Goal: Task Accomplishment & Management: Manage account settings

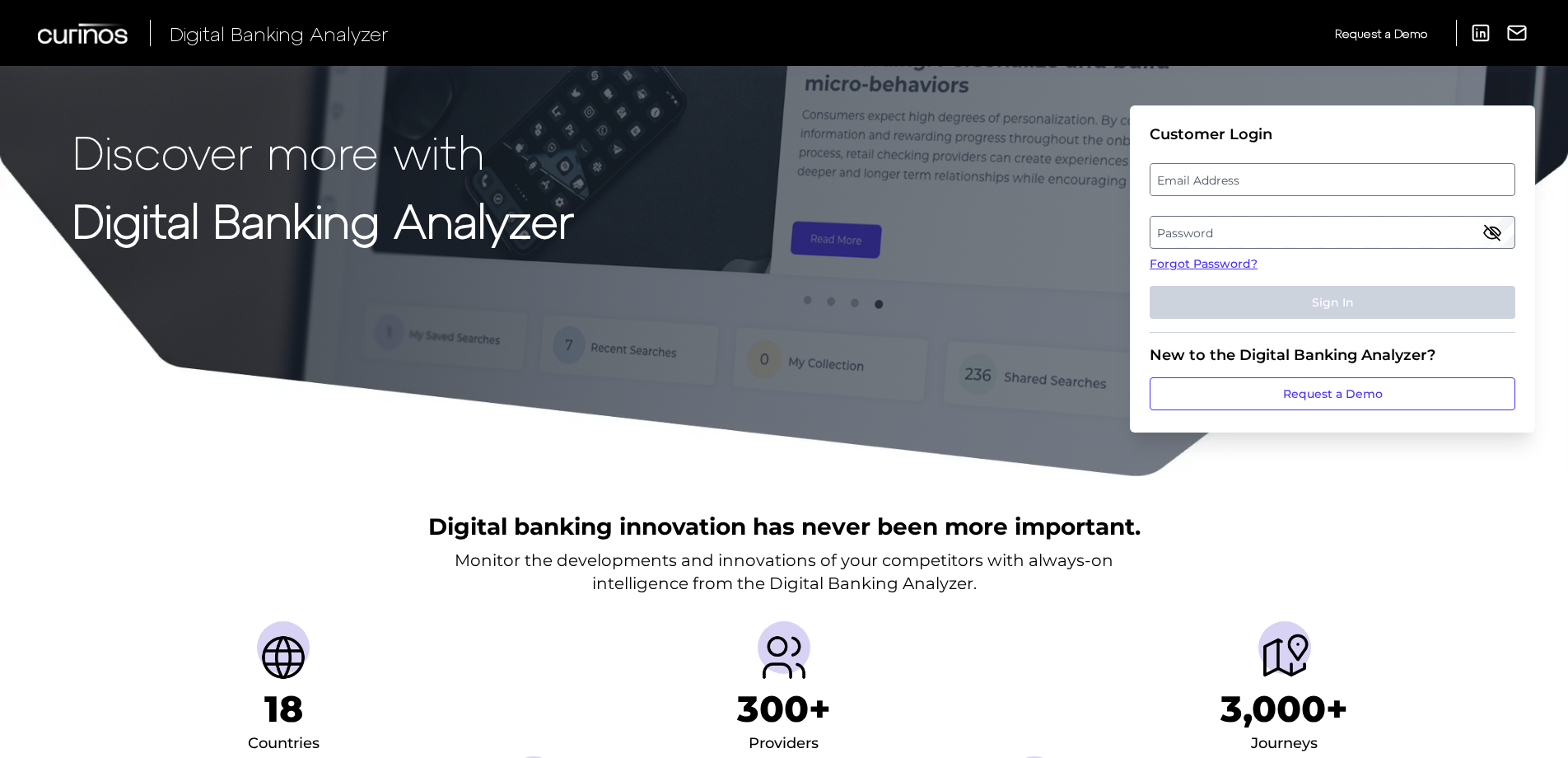
click at [1296, 173] on label "Email Address" at bounding box center [1332, 179] width 363 height 29
click at [1296, 173] on input "email" at bounding box center [1332, 179] width 366 height 33
click at [1220, 258] on link "Forgot Password?" at bounding box center [1332, 264] width 366 height 17
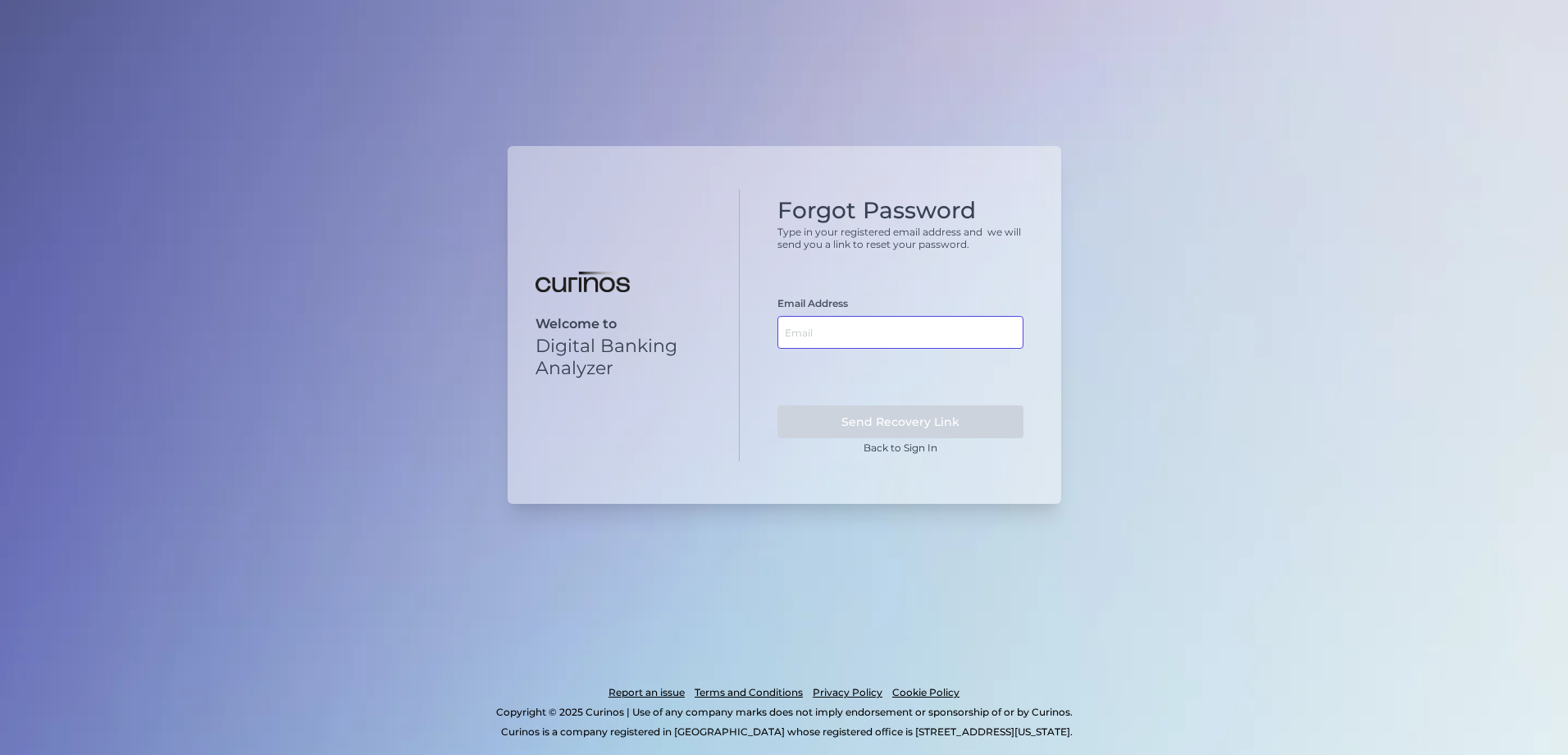
click at [899, 336] on input "text" at bounding box center [901, 332] width 246 height 33
type input "[PERSON_NAME][EMAIL_ADDRESS][DOMAIN_NAME]"
click at [778, 405] on button "Send Recovery Link" at bounding box center [901, 421] width 246 height 33
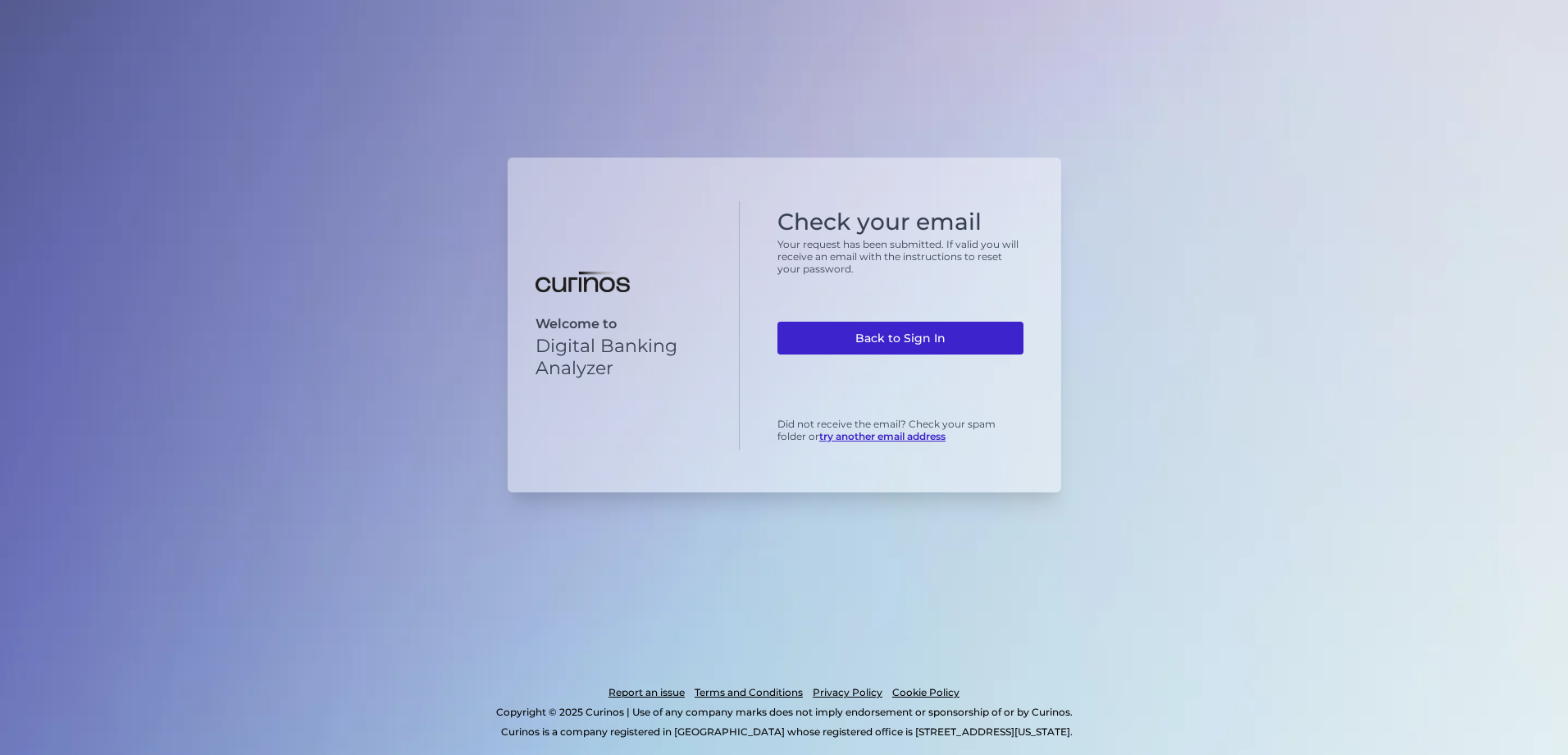
click at [965, 327] on link "Back to Sign In" at bounding box center [901, 338] width 246 height 33
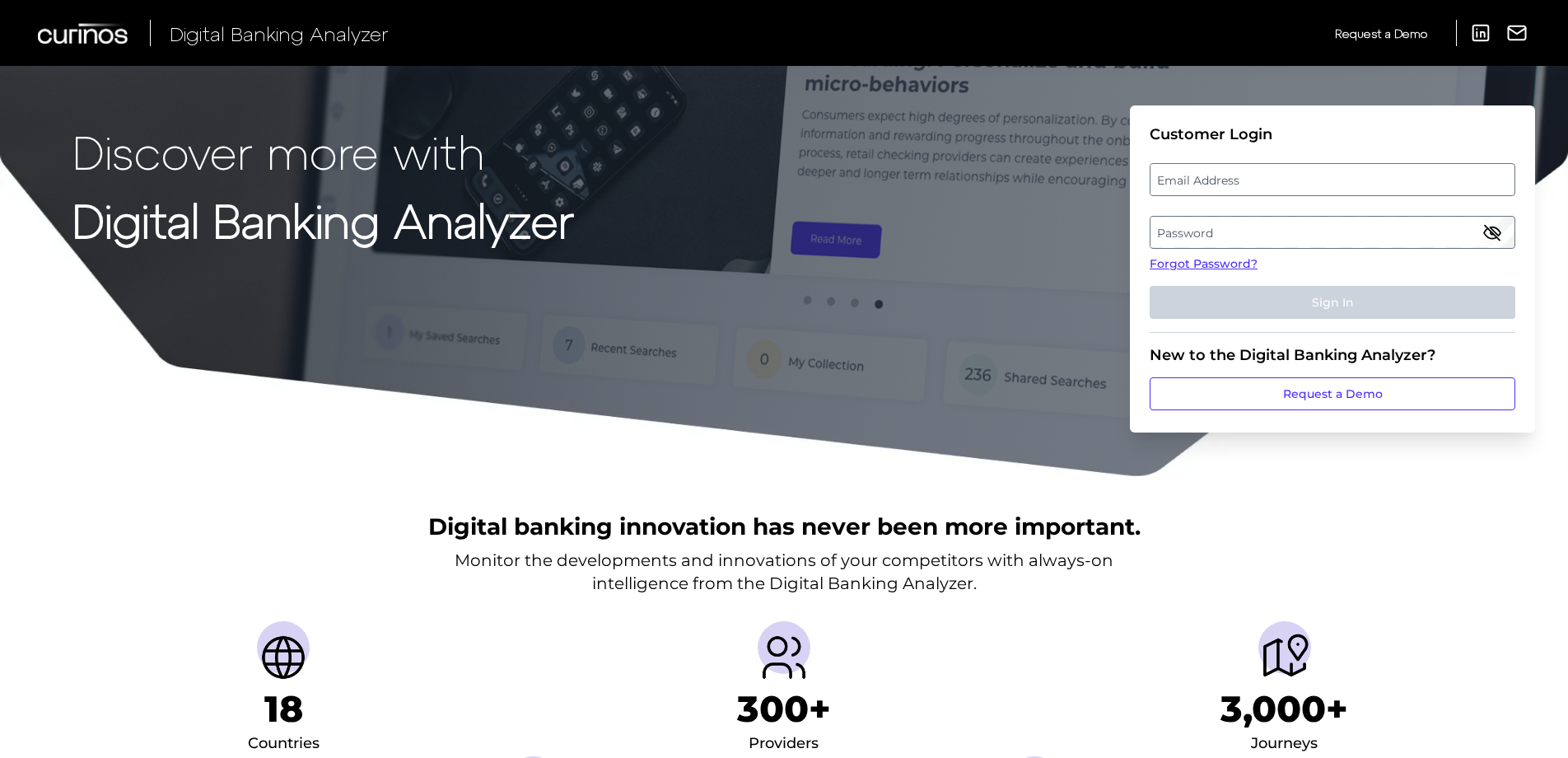
click at [1249, 183] on label "Email Address" at bounding box center [1332, 179] width 363 height 29
click at [1249, 183] on input "email" at bounding box center [1332, 179] width 366 height 33
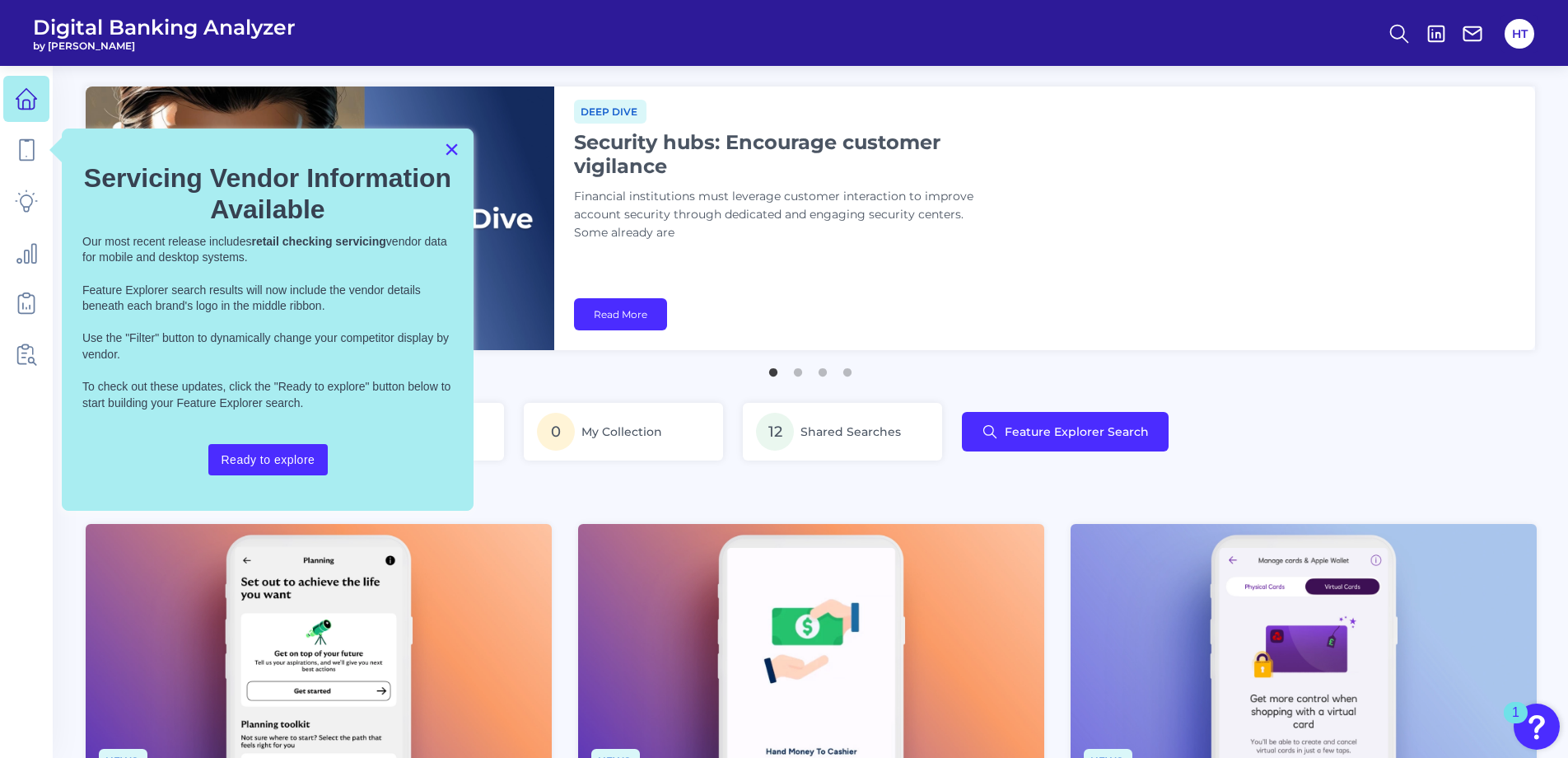
click at [446, 146] on button "×" at bounding box center [451, 149] width 15 height 27
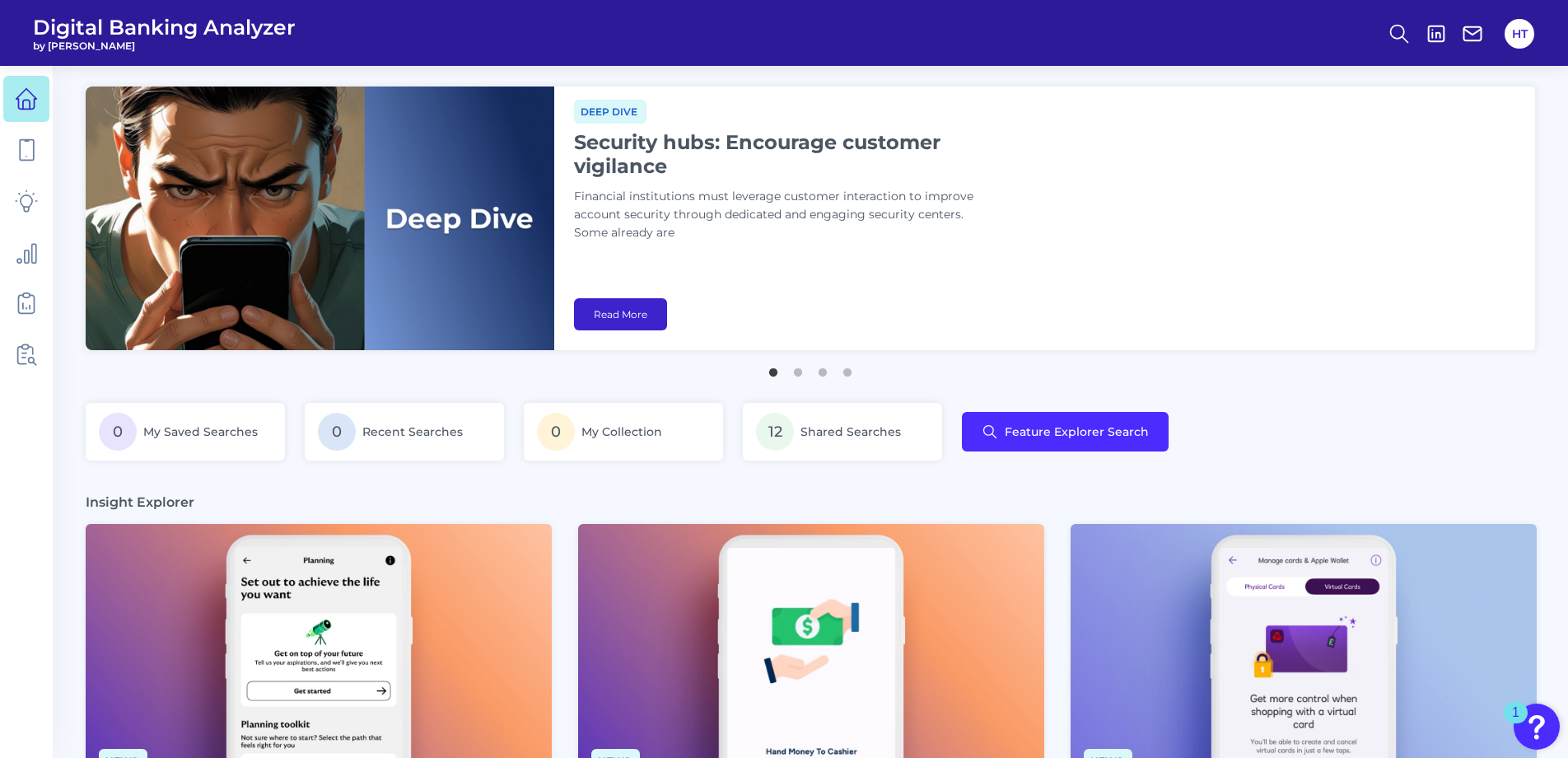
click at [651, 312] on link "Read More" at bounding box center [621, 314] width 93 height 32
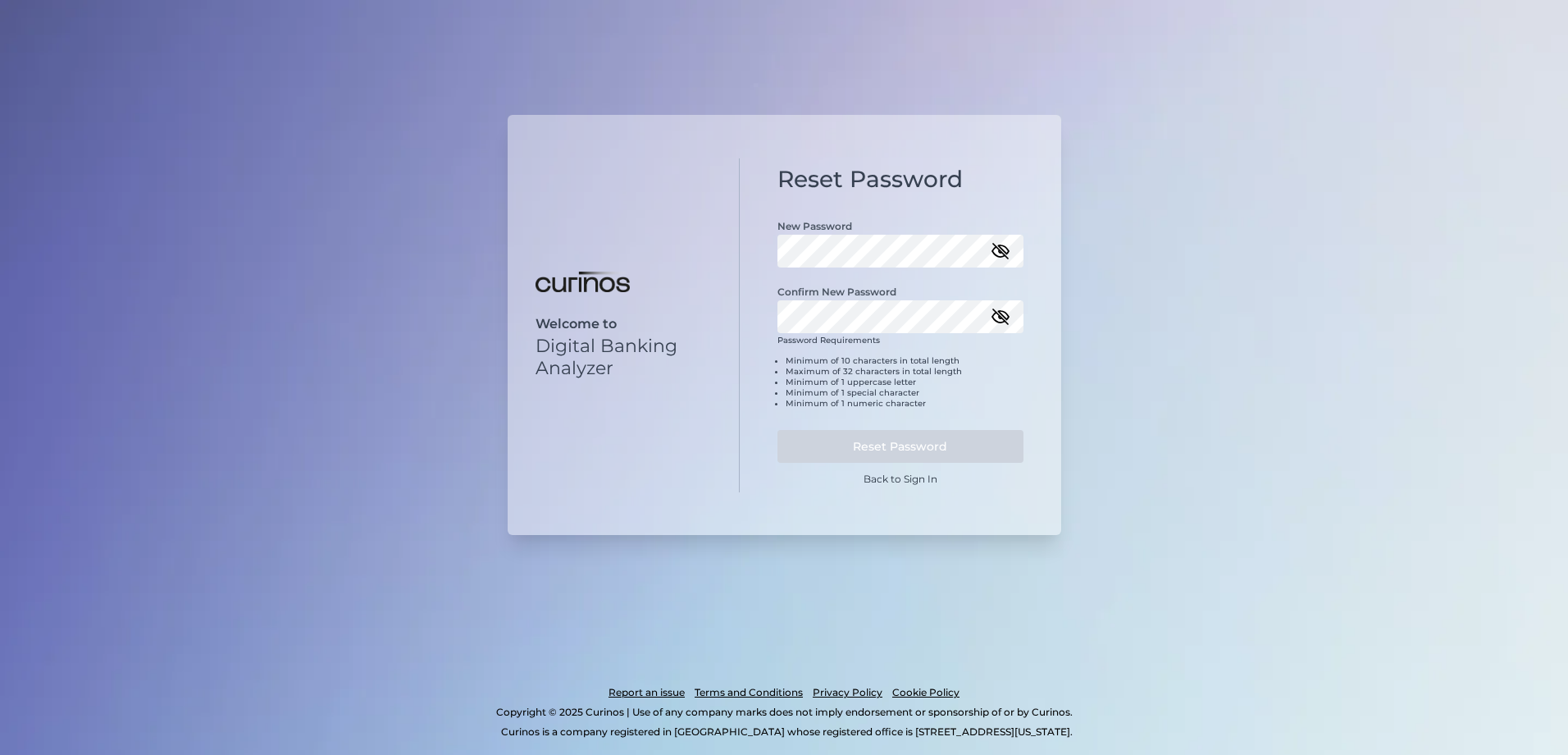
click at [999, 253] on icon "button" at bounding box center [1000, 251] width 20 height 20
click at [998, 319] on icon "button" at bounding box center [1000, 317] width 20 height 20
click at [778, 430] on button "Reset Password" at bounding box center [901, 446] width 246 height 33
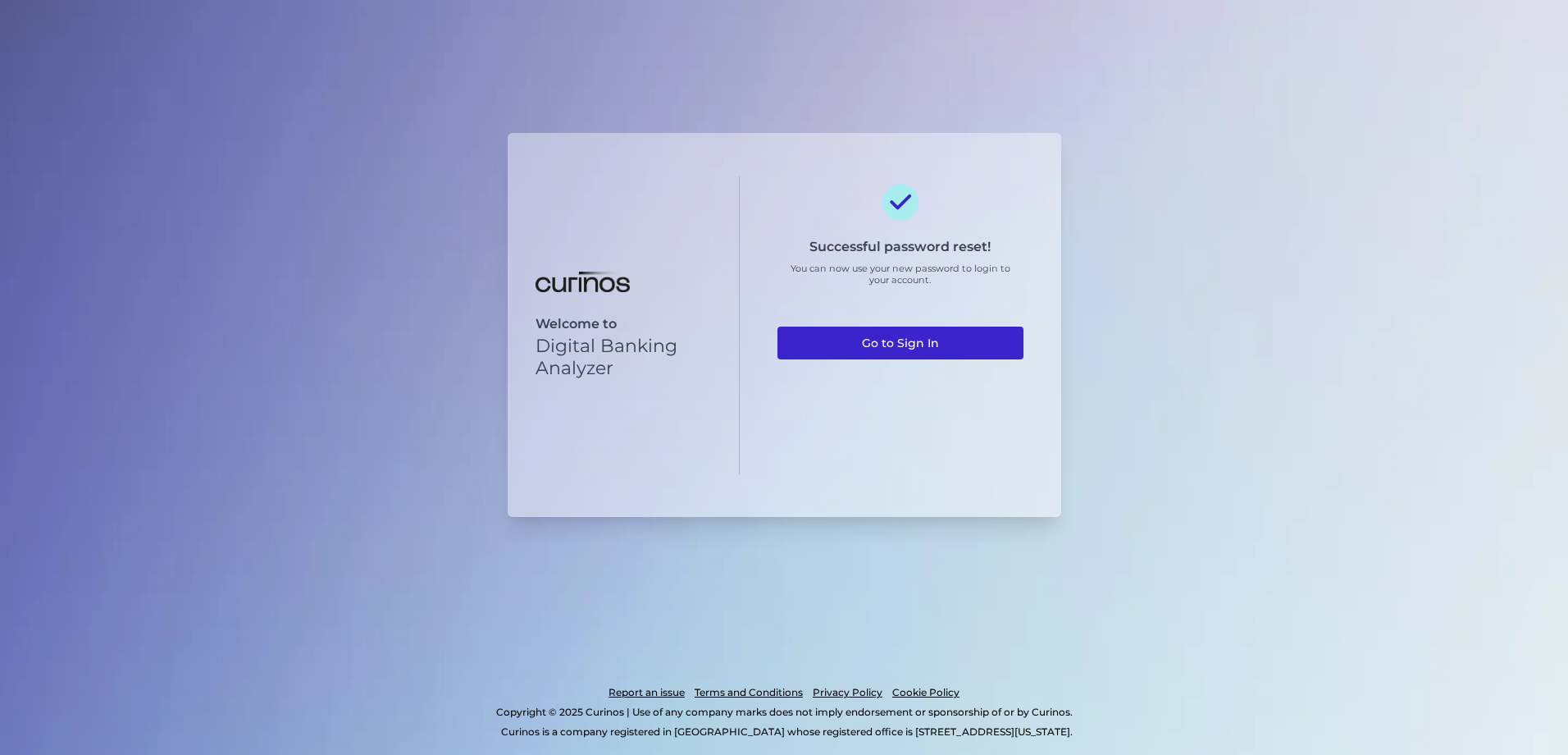
click at [967, 341] on link "Go to Sign In" at bounding box center [901, 343] width 246 height 33
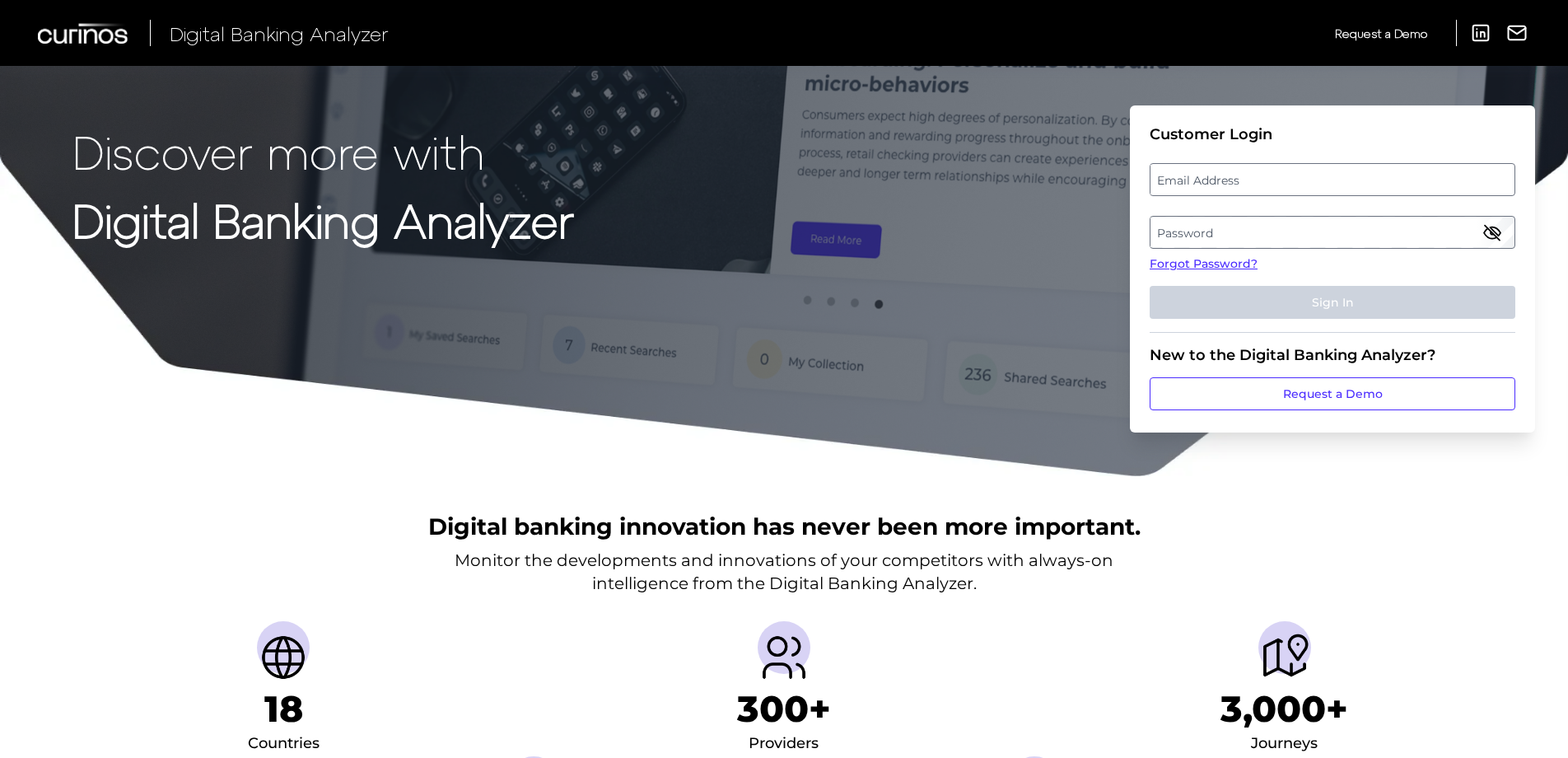
click at [1212, 177] on label "Email Address" at bounding box center [1332, 179] width 363 height 29
click at [1212, 177] on input "email" at bounding box center [1332, 179] width 366 height 33
type input "[PERSON_NAME][EMAIL_ADDRESS][DOMAIN_NAME]"
click at [1183, 236] on label "Password" at bounding box center [1332, 232] width 363 height 29
click at [1497, 238] on icon "button" at bounding box center [1491, 232] width 15 height 15
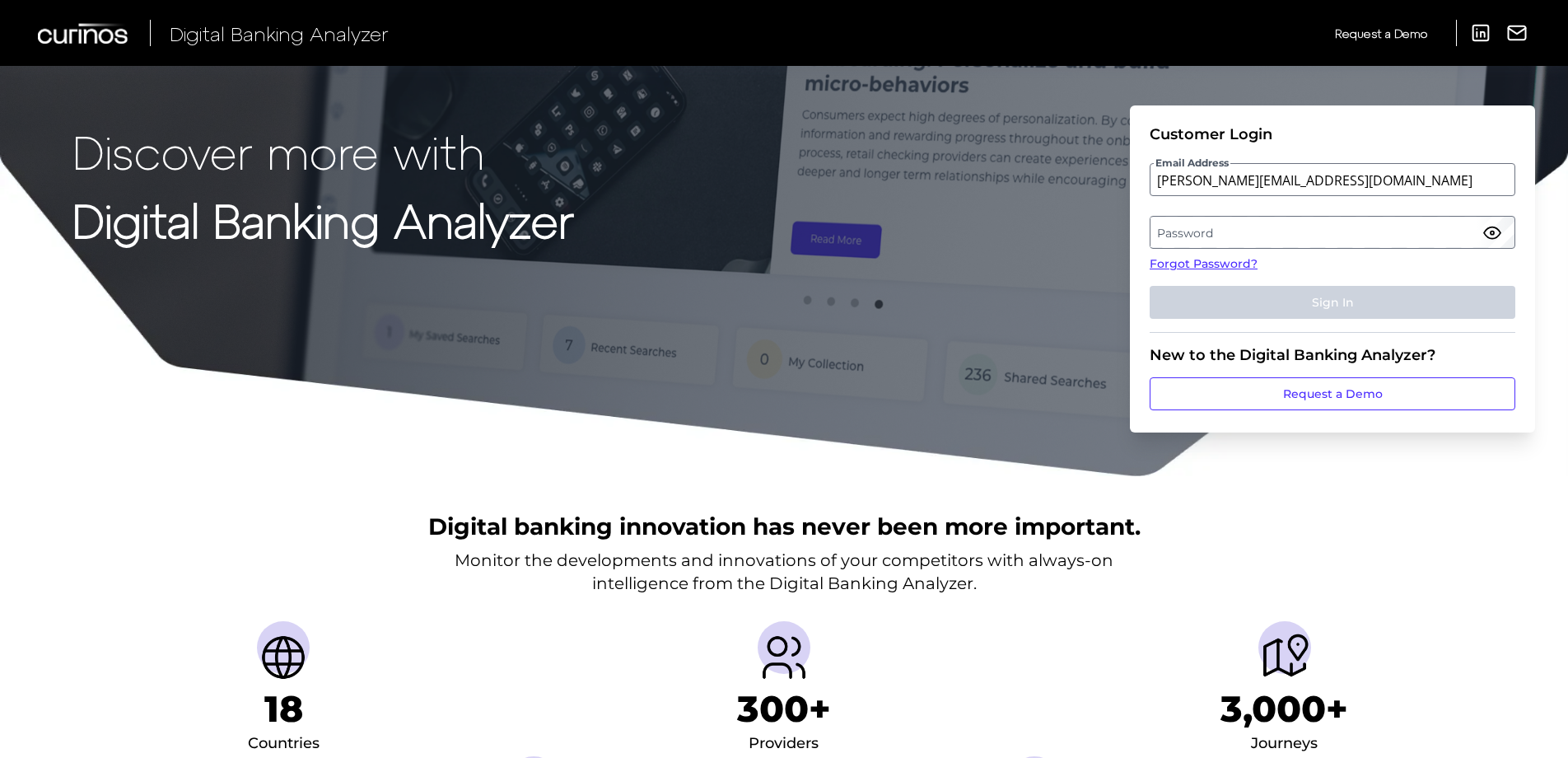
click at [1458, 236] on label "Password" at bounding box center [1332, 232] width 363 height 29
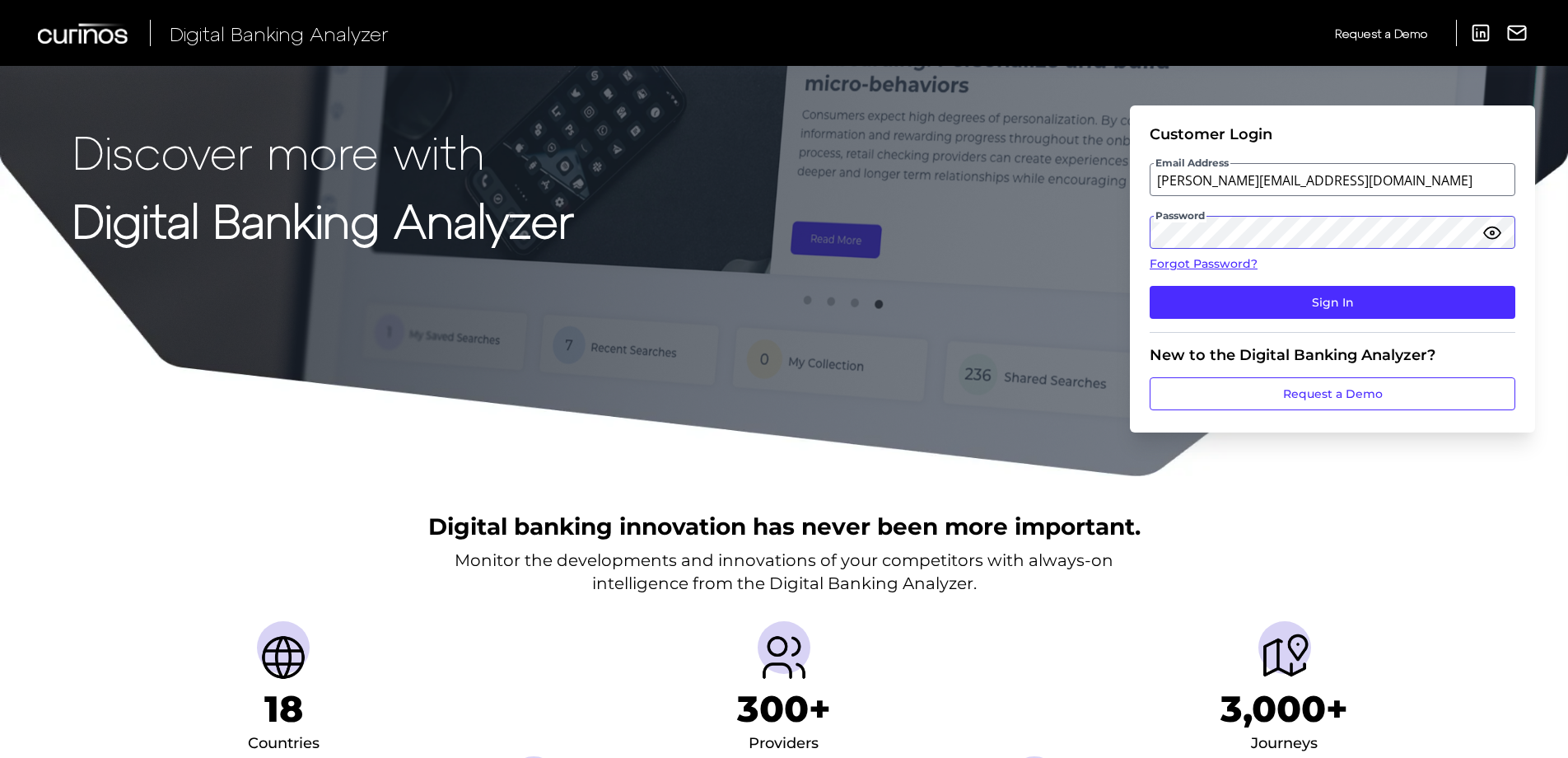
click at [1150, 286] on button "Sign In" at bounding box center [1332, 302] width 366 height 33
